Goal: Contribute content: Contribute content

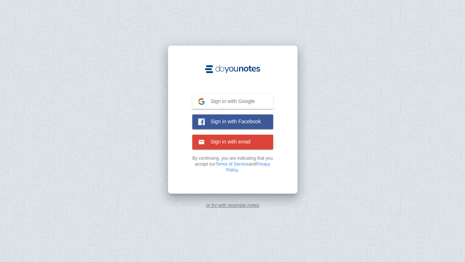
click at [254, 100] on span "Sign in with Google" at bounding box center [230, 101] width 50 height 7
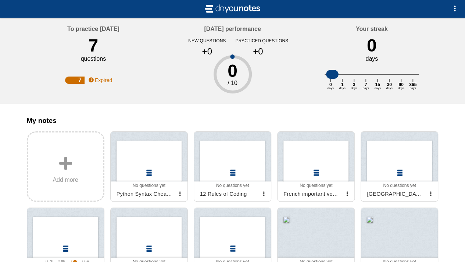
scroll to position [37, 0]
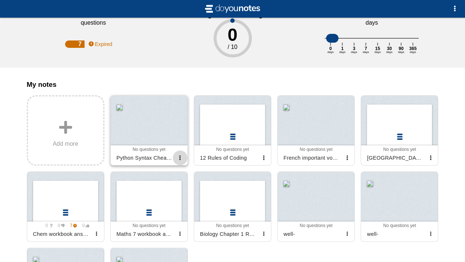
click at [178, 160] on span "button" at bounding box center [180, 157] width 5 height 5
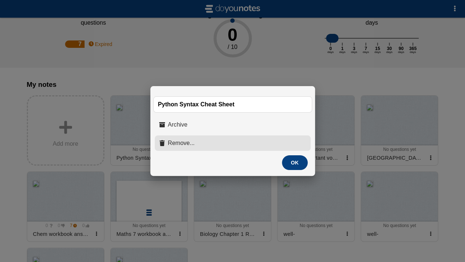
click at [186, 146] on span "Remove..." at bounding box center [181, 143] width 27 height 7
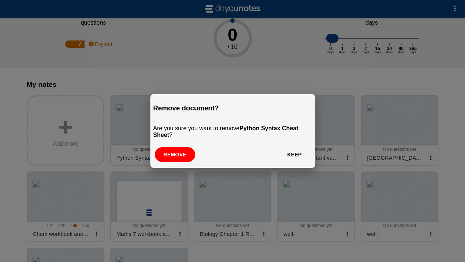
click at [179, 157] on button "Remove" at bounding box center [175, 154] width 40 height 15
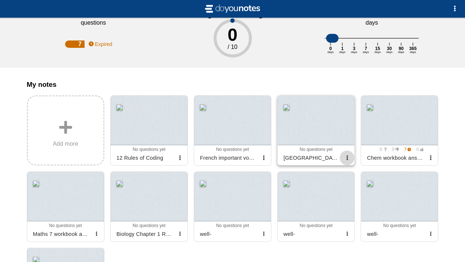
click at [345, 165] on button "button" at bounding box center [347, 157] width 15 height 15
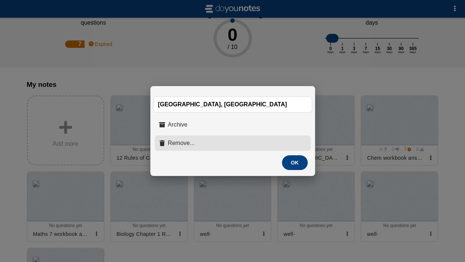
click at [190, 144] on span "Remove..." at bounding box center [181, 143] width 27 height 7
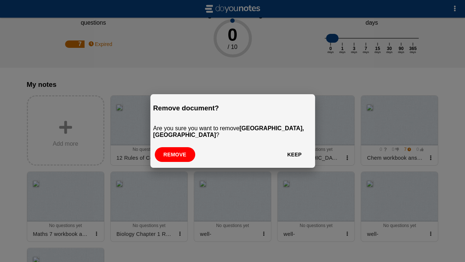
click at [168, 148] on button "Remove" at bounding box center [175, 154] width 40 height 15
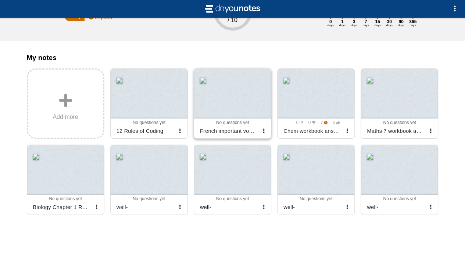
scroll to position [70, 0]
click at [430, 135] on button "button" at bounding box center [430, 130] width 15 height 15
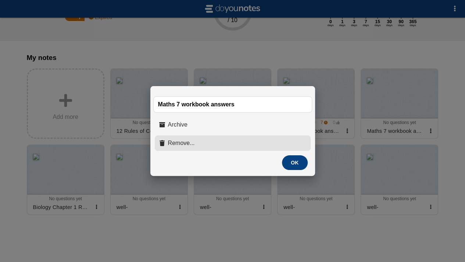
click at [229, 149] on button "Remove..." at bounding box center [233, 142] width 156 height 15
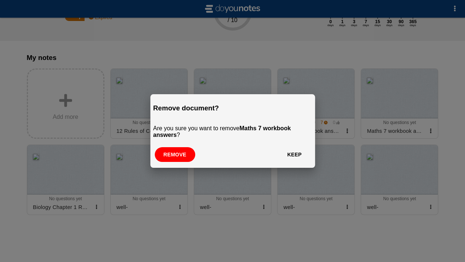
click at [187, 155] on button "Remove" at bounding box center [175, 154] width 40 height 15
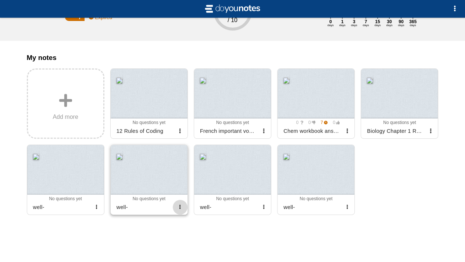
click at [178, 204] on button "button" at bounding box center [180, 207] width 15 height 15
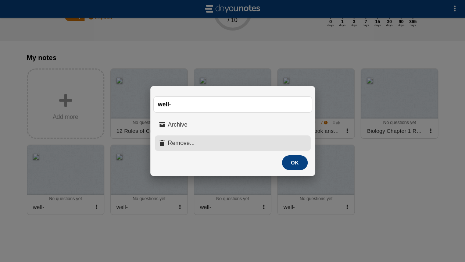
click at [179, 146] on span "Remove..." at bounding box center [181, 143] width 27 height 7
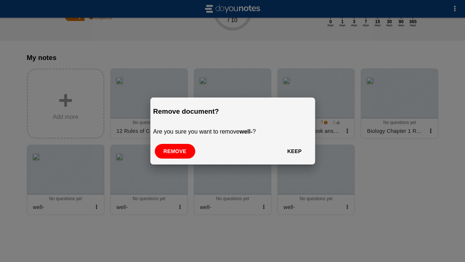
click at [176, 153] on button "Remove" at bounding box center [175, 151] width 40 height 15
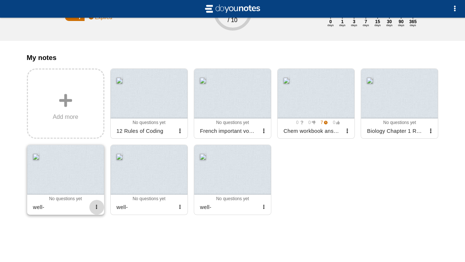
click at [97, 211] on button "button" at bounding box center [96, 207] width 15 height 15
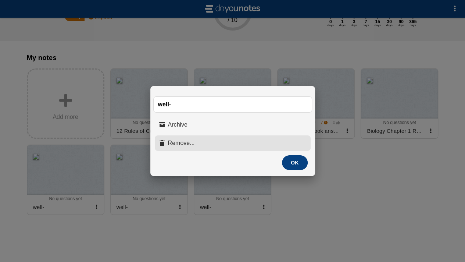
click at [214, 147] on button "Remove..." at bounding box center [233, 142] width 156 height 15
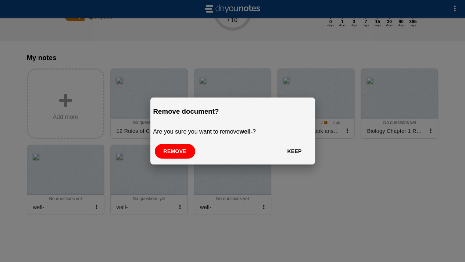
click at [178, 152] on button "Remove" at bounding box center [175, 151] width 40 height 15
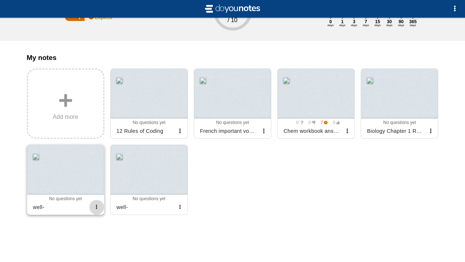
click at [97, 206] on span "button" at bounding box center [96, 206] width 5 height 5
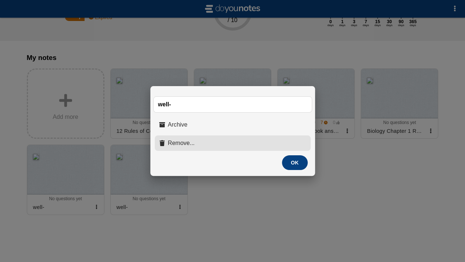
click at [190, 144] on span "Remove..." at bounding box center [181, 143] width 27 height 7
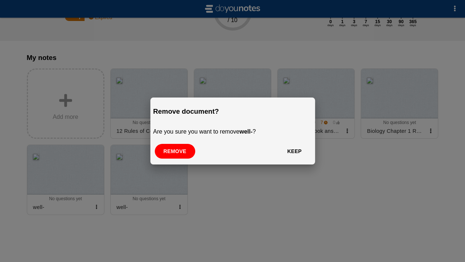
click at [166, 155] on button "Remove" at bounding box center [175, 151] width 40 height 15
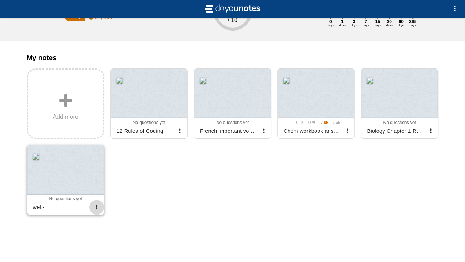
click at [97, 205] on span "button" at bounding box center [96, 206] width 5 height 5
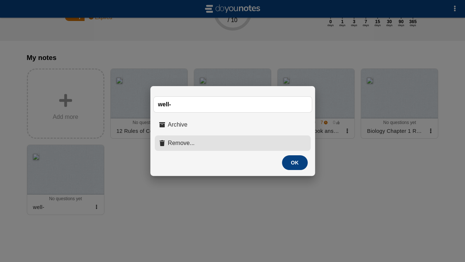
click at [205, 146] on button "Remove..." at bounding box center [233, 142] width 156 height 15
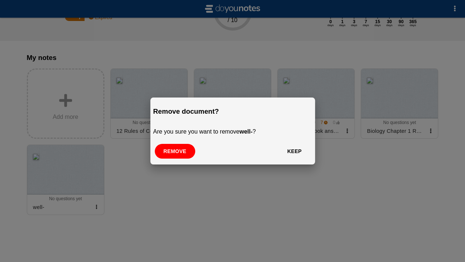
click at [176, 155] on button "Remove" at bounding box center [175, 151] width 40 height 15
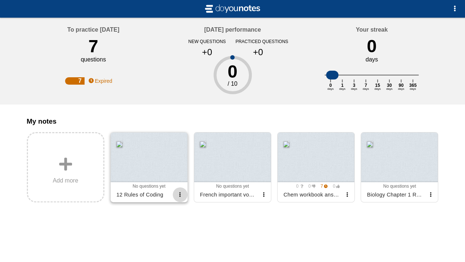
click at [179, 197] on span "button" at bounding box center [180, 194] width 5 height 5
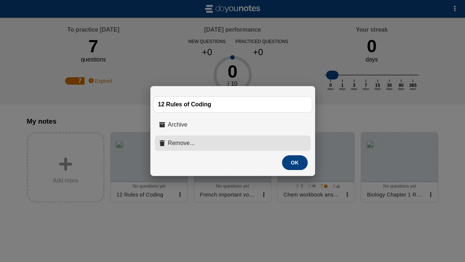
click at [215, 147] on button "Remove..." at bounding box center [233, 142] width 156 height 15
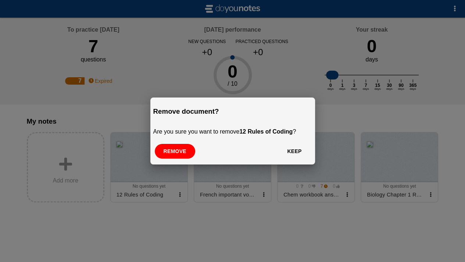
click at [173, 153] on button "Remove" at bounding box center [175, 151] width 40 height 15
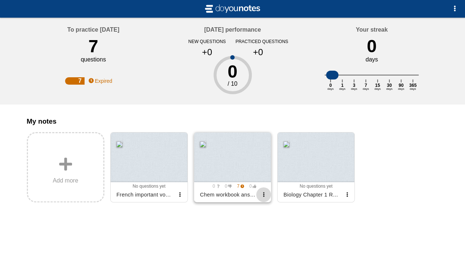
click at [266, 197] on span "button" at bounding box center [263, 194] width 5 height 5
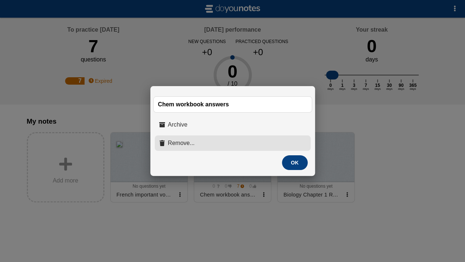
click at [232, 141] on button "Remove..." at bounding box center [233, 142] width 156 height 15
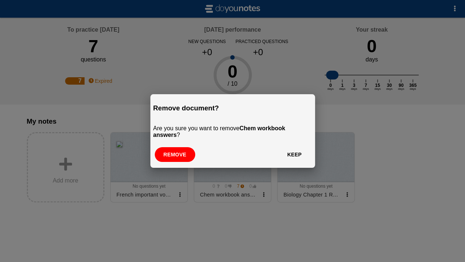
click at [179, 160] on button "Remove" at bounding box center [175, 154] width 40 height 15
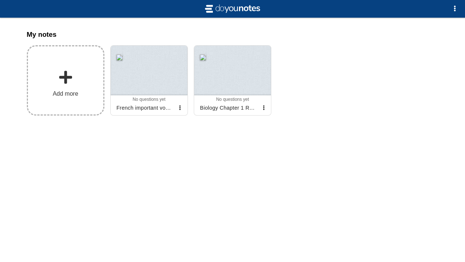
click at [78, 95] on span "Add more" at bounding box center [65, 93] width 25 height 7
click at [0, 0] on input "Add my notes" at bounding box center [0, 0] width 0 height 0
click at [451, 8] on button "button" at bounding box center [454, 8] width 15 height 15
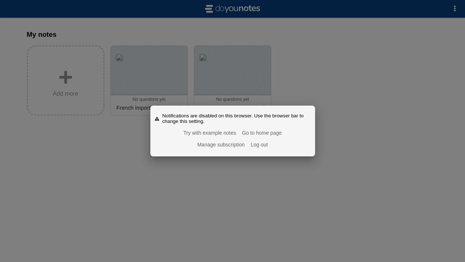
click at [406, 87] on div at bounding box center [232, 131] width 465 height 262
